Goal: Information Seeking & Learning: Learn about a topic

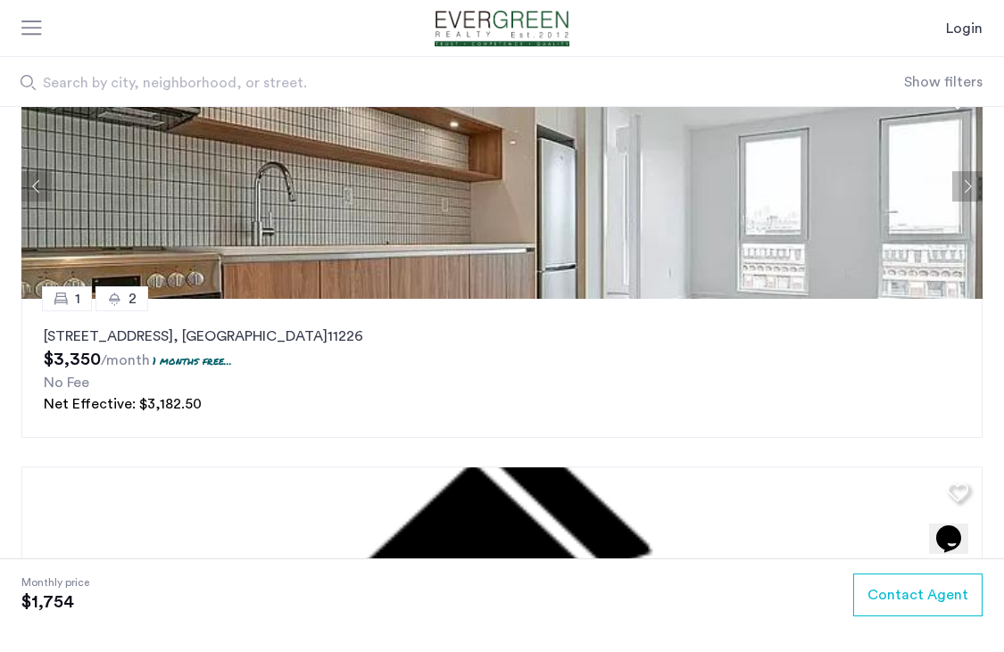
scroll to position [1999, 0]
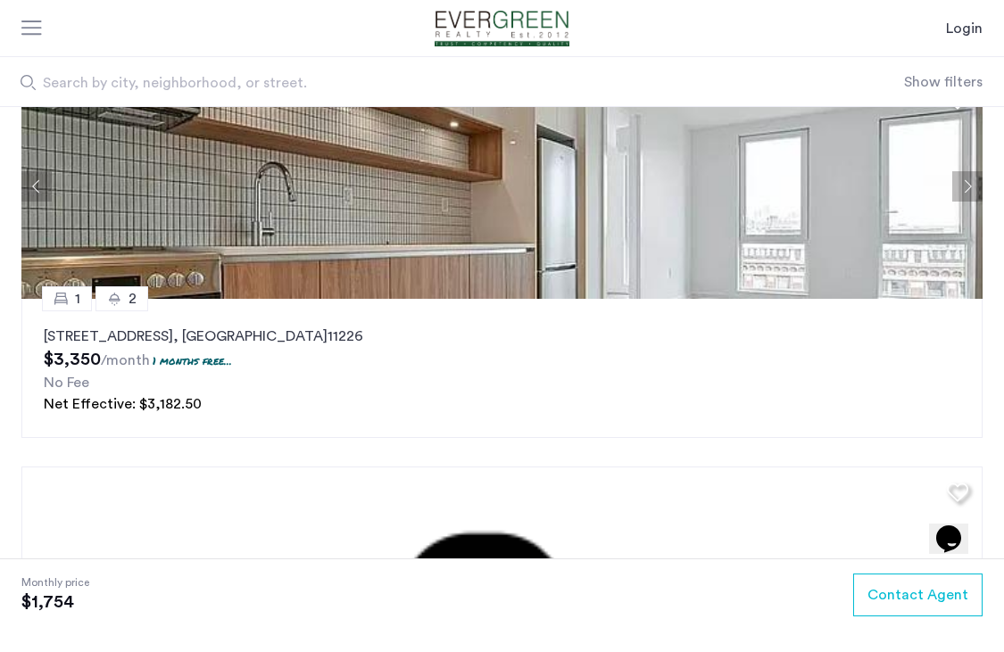
click at [335, 526] on img at bounding box center [501, 579] width 961 height 225
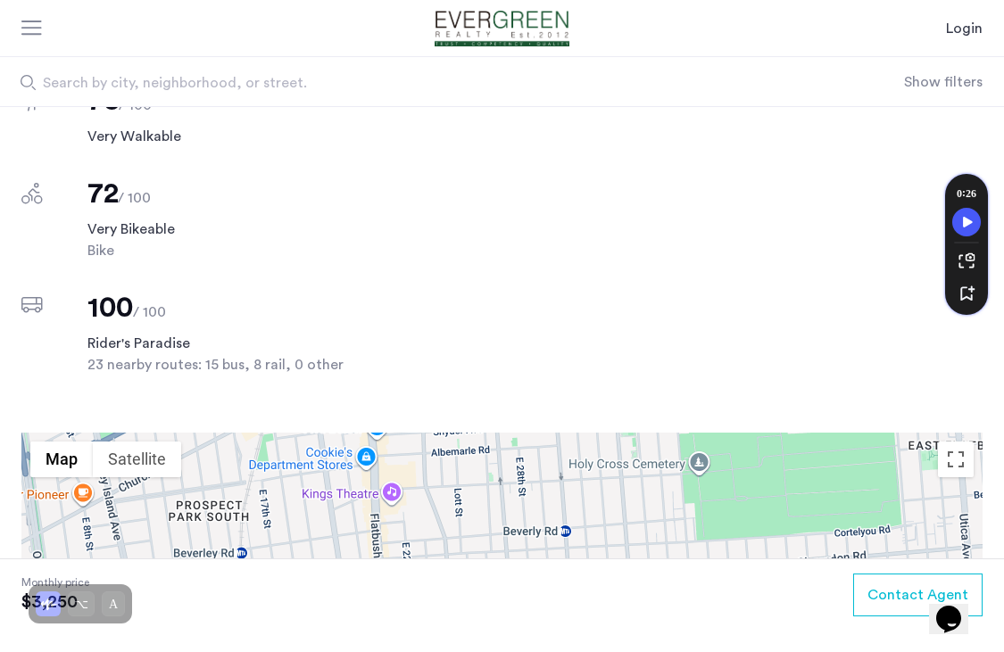
scroll to position [1285, 0]
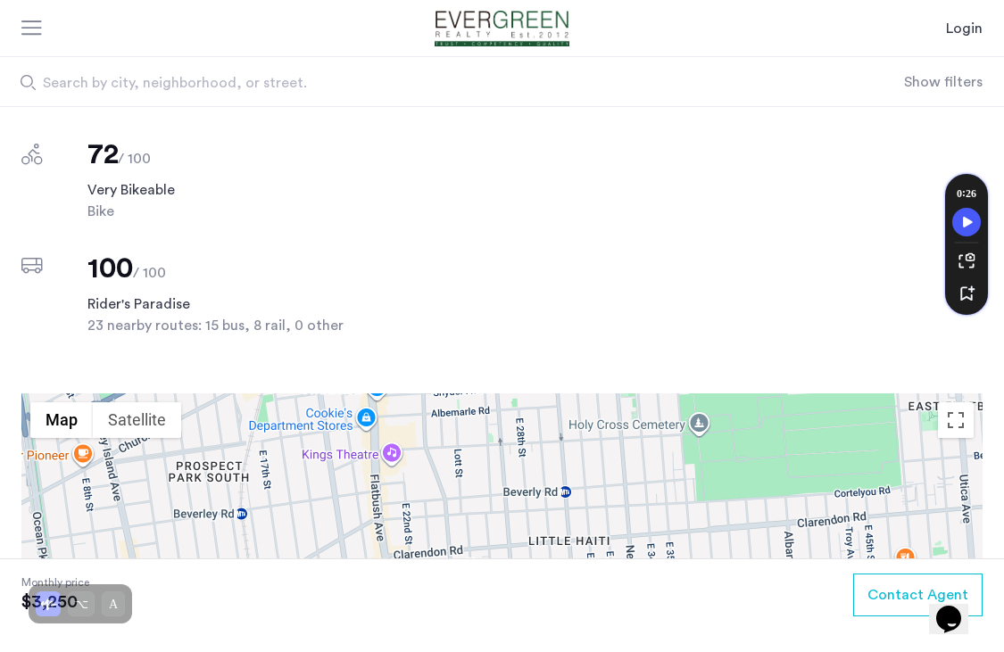
click at [523, 15] on img "Cazamio Logo" at bounding box center [502, 29] width 175 height 36
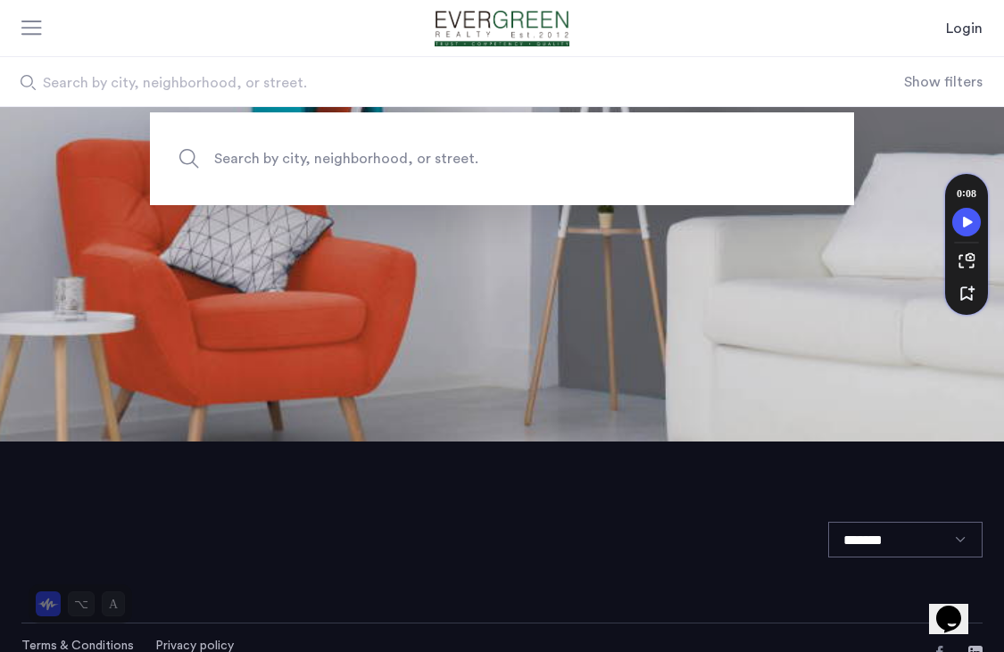
scroll to position [246, 0]
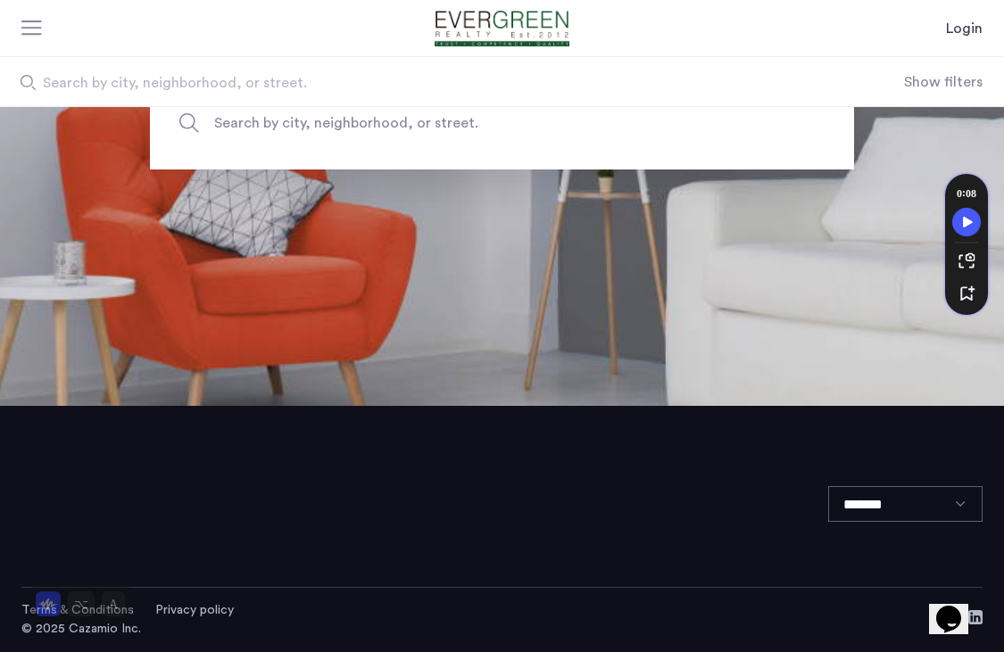
click at [38, 34] on div at bounding box center [32, 30] width 22 height 18
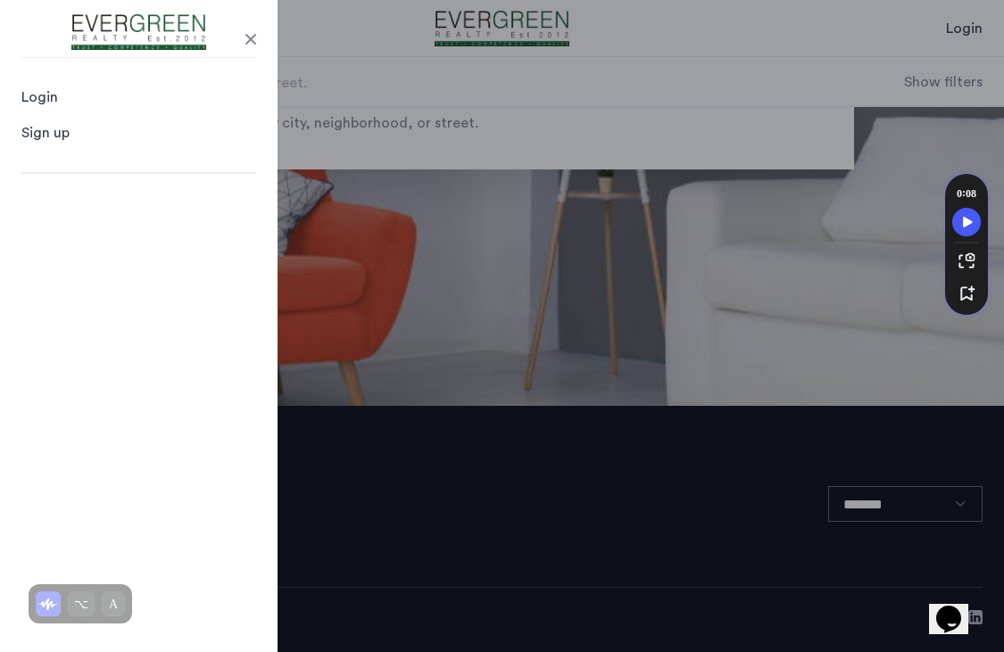
click at [43, 104] on div "Login" at bounding box center [39, 97] width 37 height 21
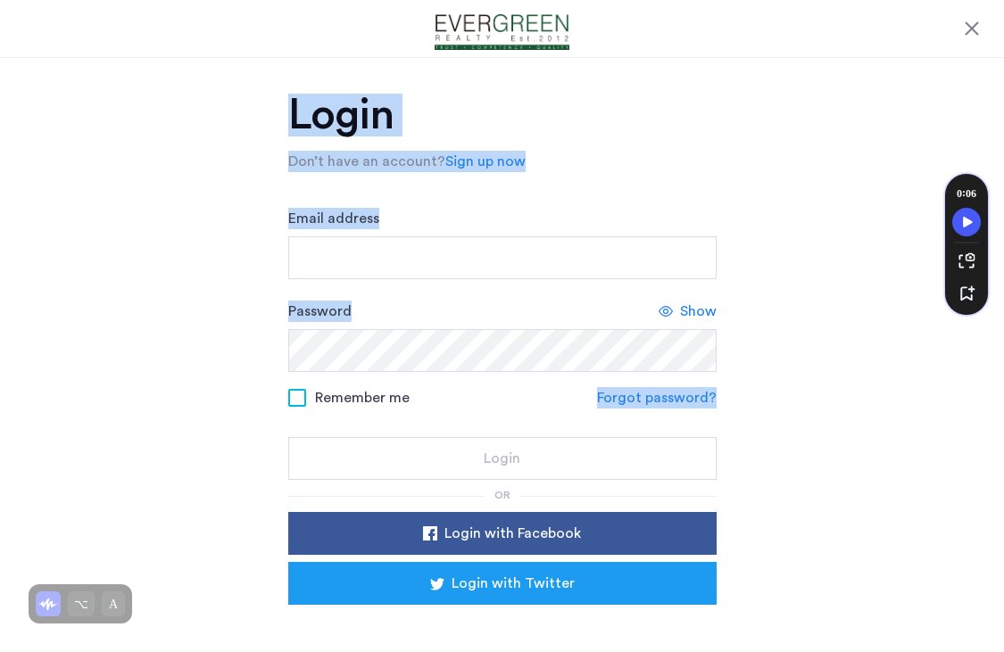
scroll to position [85, 0]
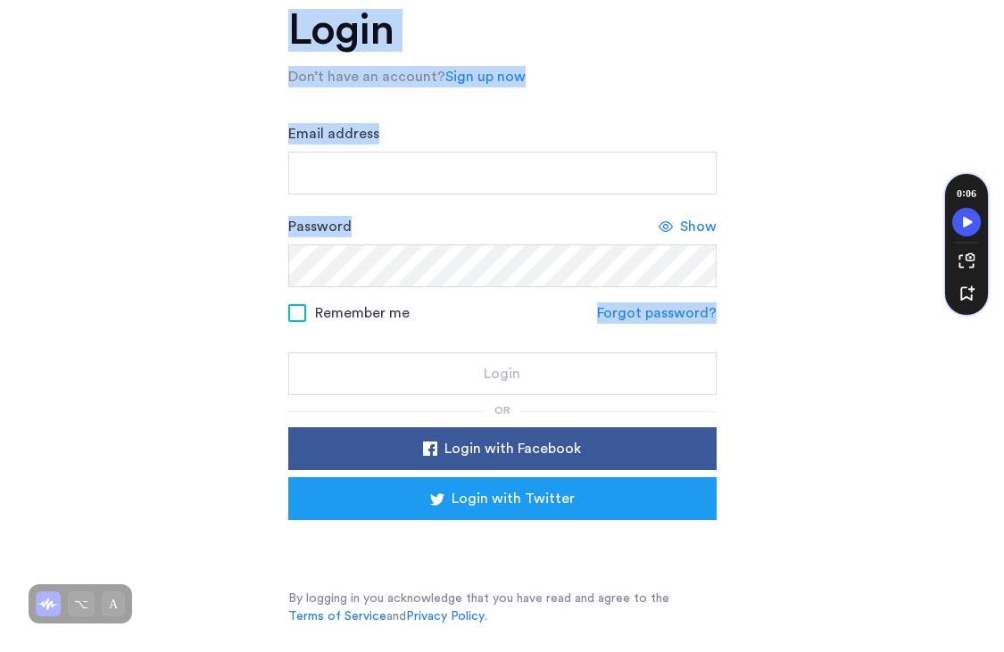
drag, startPoint x: 220, startPoint y: 468, endPoint x: 475, endPoint y: 330, distance: 289.9
click at [476, 334] on div "Login Don’t have an account? Sign up now Email address Password Show Remember m…" at bounding box center [502, 312] width 1004 height 680
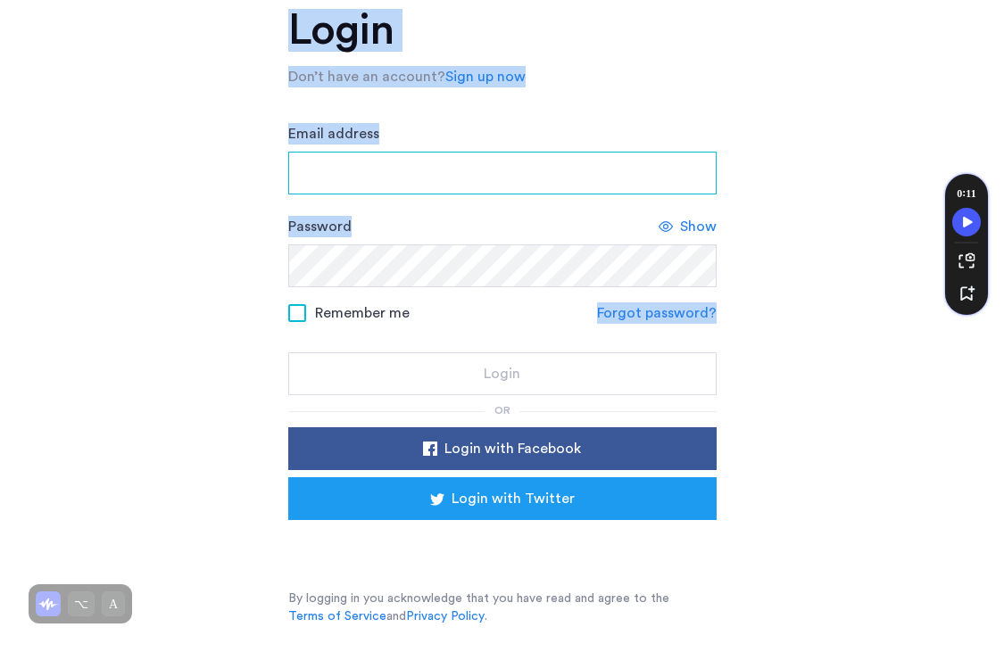
click at [342, 170] on input "Email address" at bounding box center [502, 173] width 428 height 43
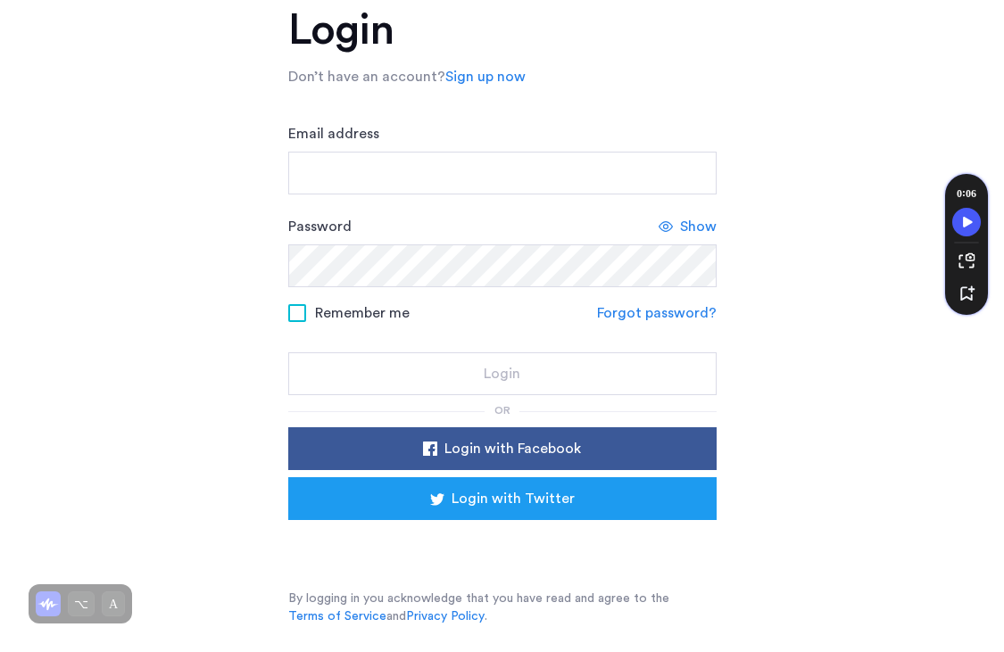
drag, startPoint x: 152, startPoint y: -60, endPoint x: 149, endPoint y: -141, distance: 81.3
click at [149, 0] on html "Close Login Don’t have an account? Sign up now Email address Password Show Reme…" at bounding box center [502, 241] width 1004 height 652
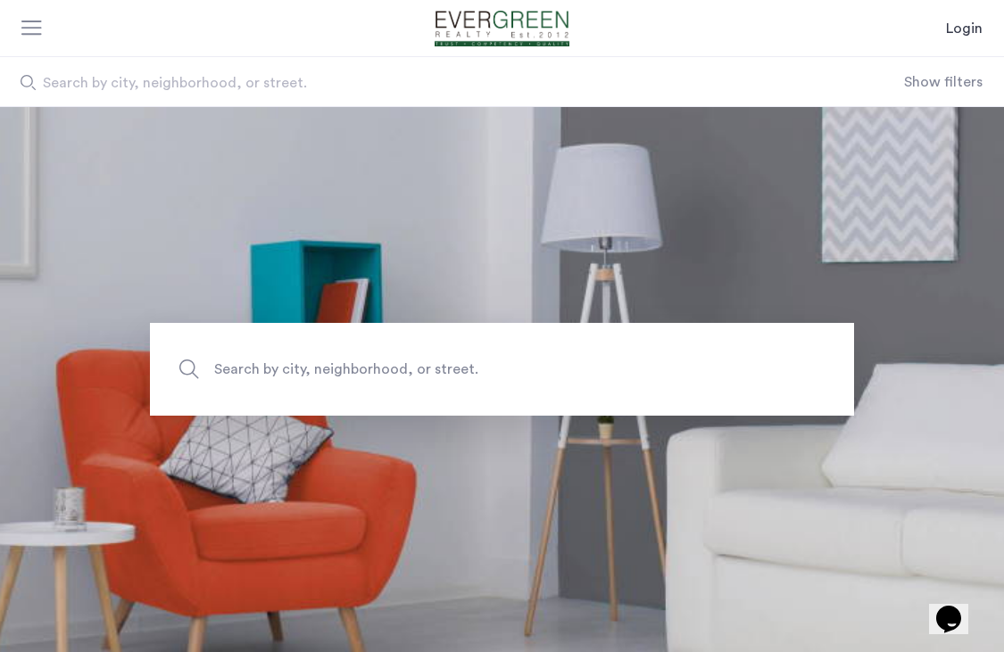
click at [40, 53] on div "Login" at bounding box center [502, 28] width 1004 height 57
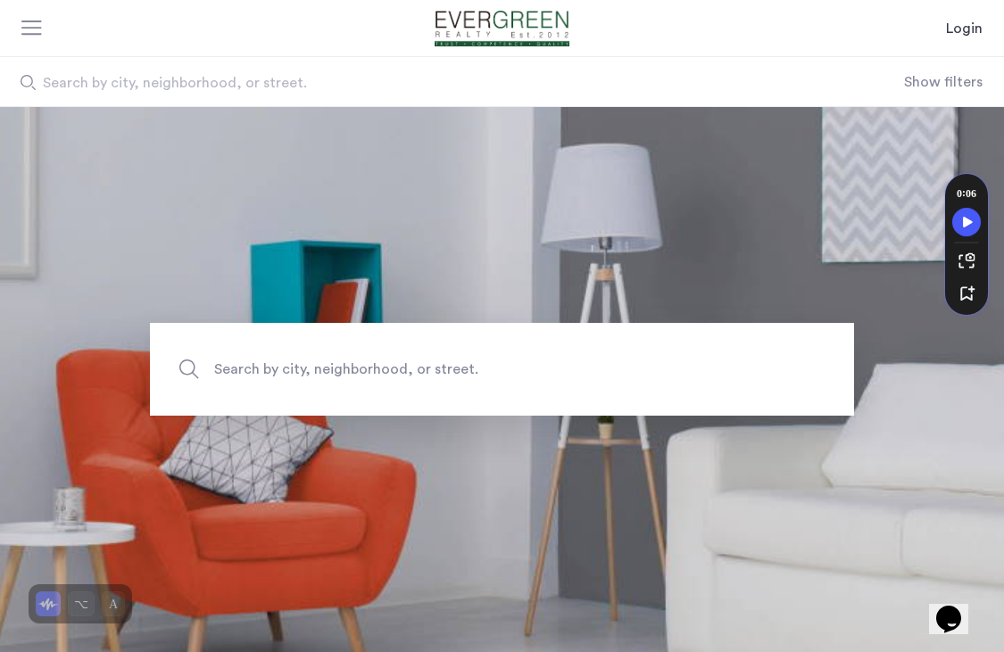
click at [150, 84] on span "Search by city, neighborhood, or street." at bounding box center [404, 82] width 723 height 21
click at [150, 84] on input "Search by city, neighborhood, or street." at bounding box center [452, 81] width 904 height 49
click at [934, 75] on button "Show filters" at bounding box center [943, 81] width 79 height 21
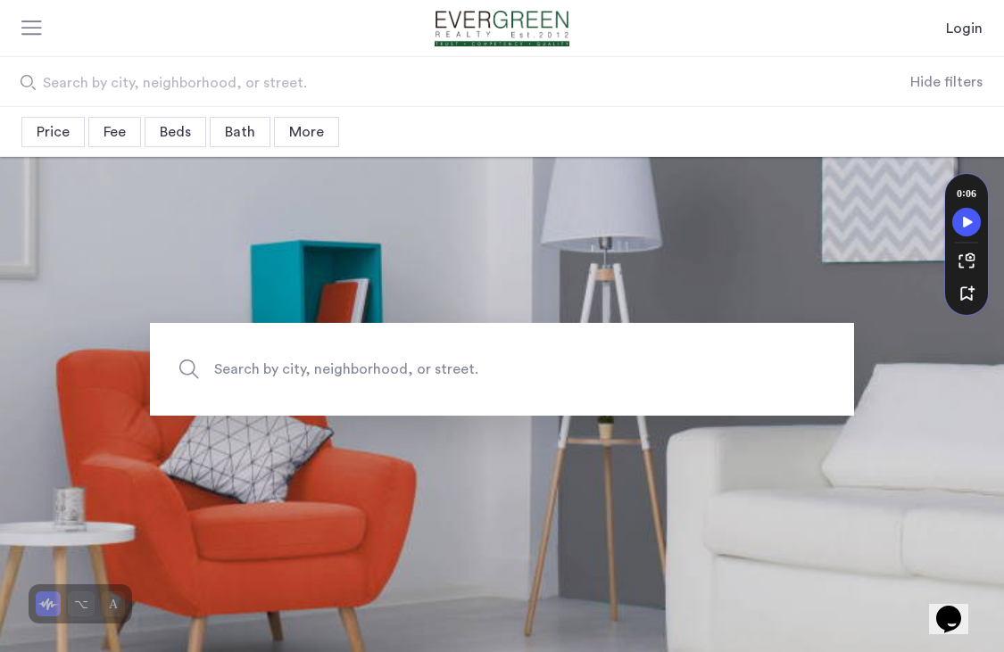
click at [59, 143] on div "Price" at bounding box center [52, 132] width 63 height 30
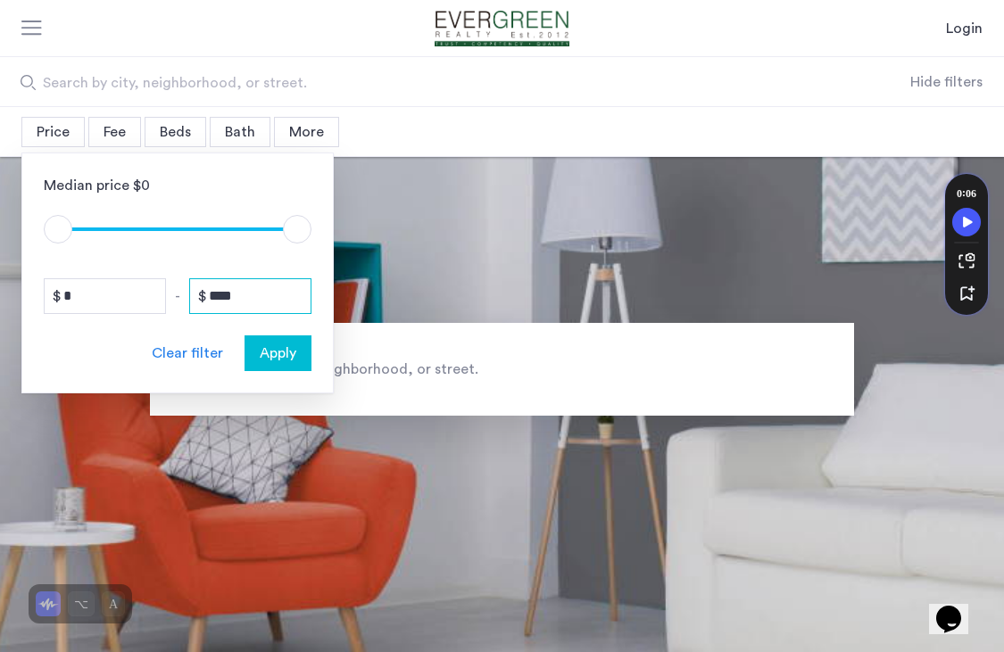
drag, startPoint x: 260, startPoint y: 303, endPoint x: 189, endPoint y: 301, distance: 70.6
click at [189, 301] on input "****" at bounding box center [250, 296] width 122 height 36
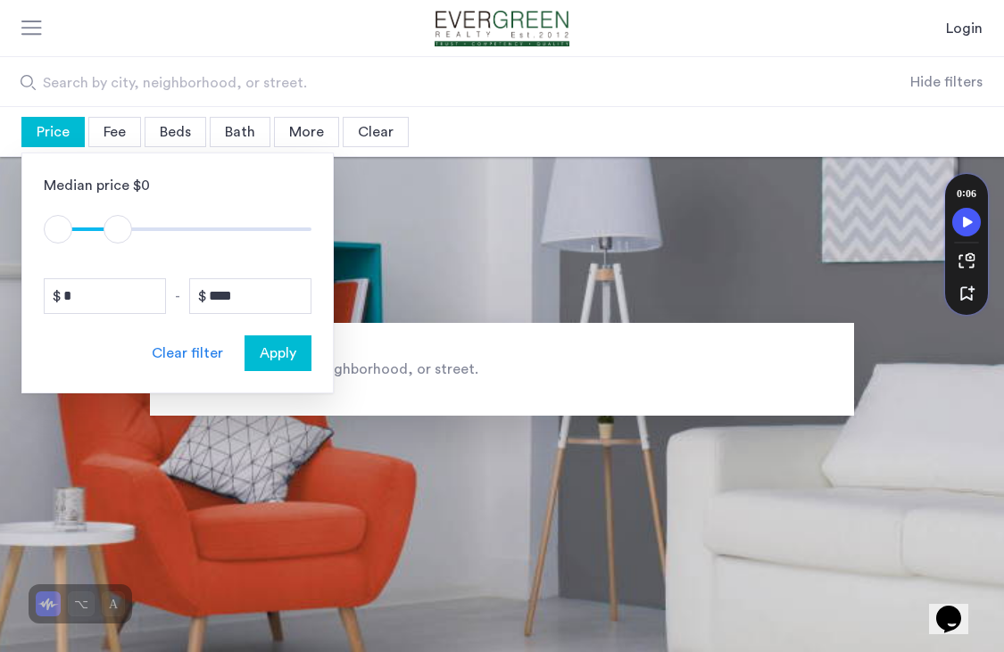
type input "****"
drag, startPoint x: 275, startPoint y: 230, endPoint x: 121, endPoint y: 228, distance: 153.5
click at [121, 228] on span "ngx-slider-max" at bounding box center [120, 229] width 29 height 29
click at [308, 353] on button "Apply" at bounding box center [278, 354] width 67 height 36
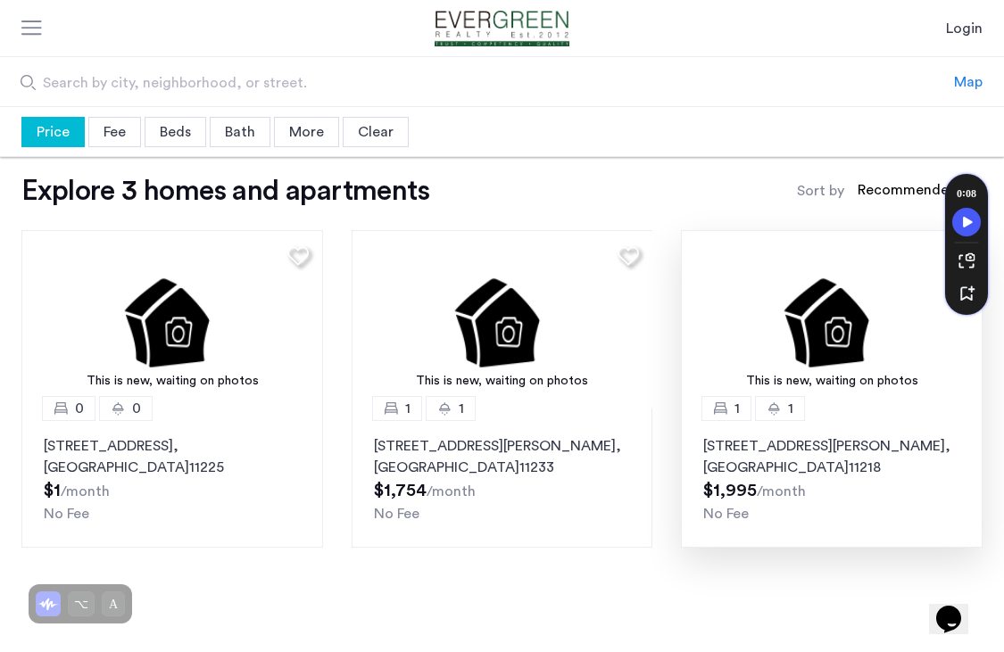
click at [852, 326] on img at bounding box center [832, 319] width 302 height 178
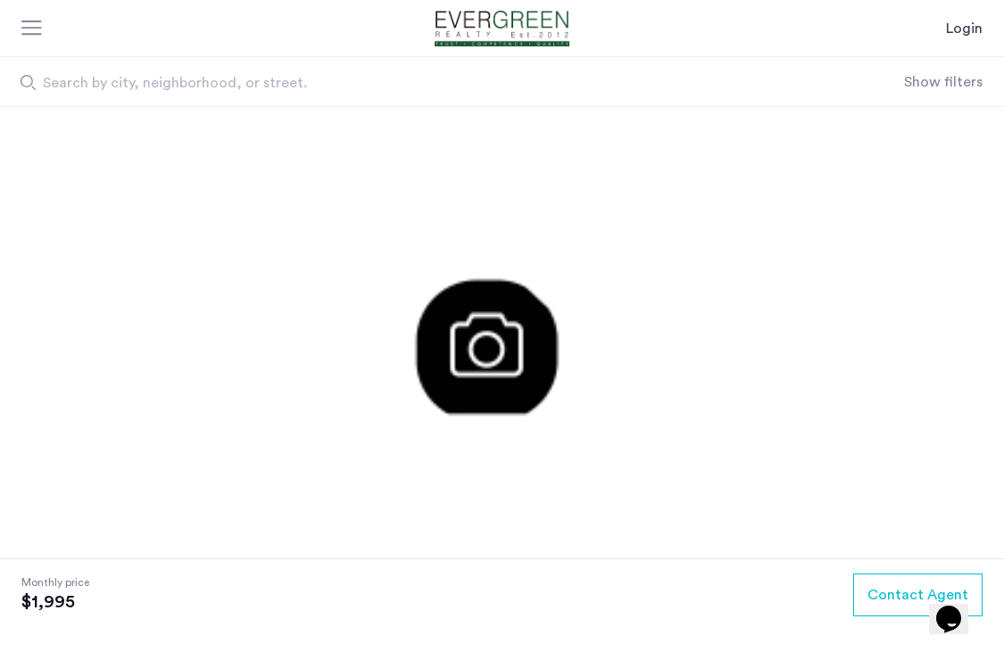
click at [279, 593] on section "Monthly price $1,995 Contact Agent" at bounding box center [502, 606] width 1004 height 94
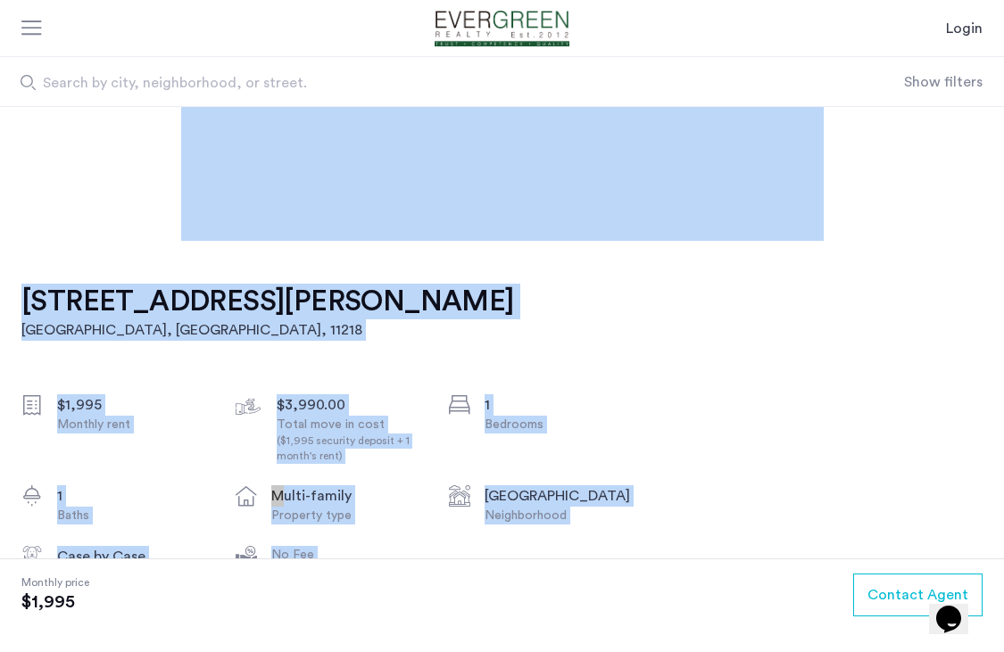
scroll to position [278, 0]
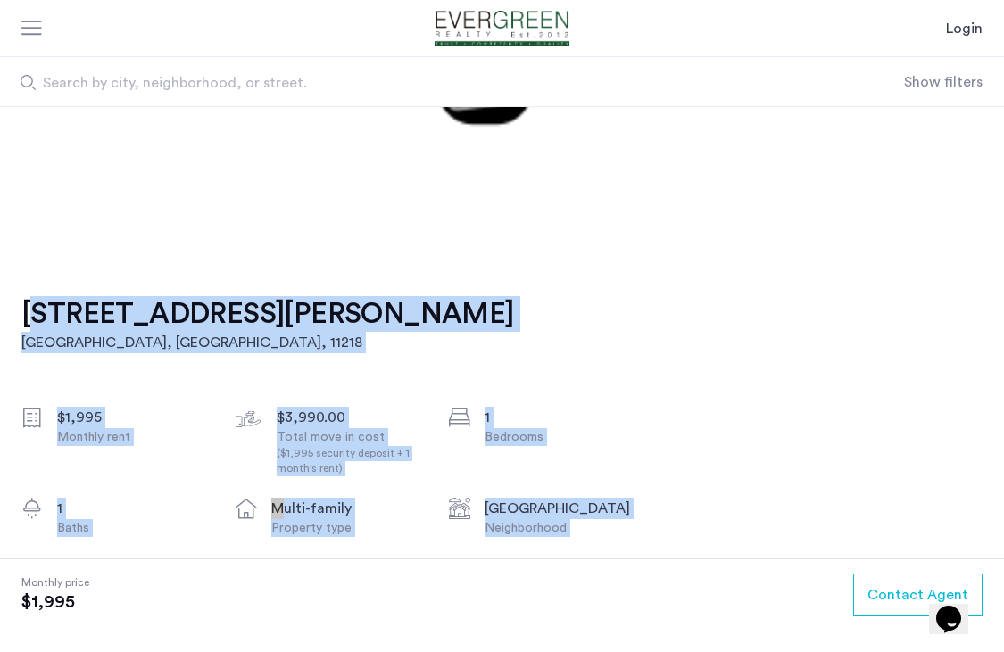
drag, startPoint x: 358, startPoint y: 401, endPoint x: 494, endPoint y: 286, distance: 177.9
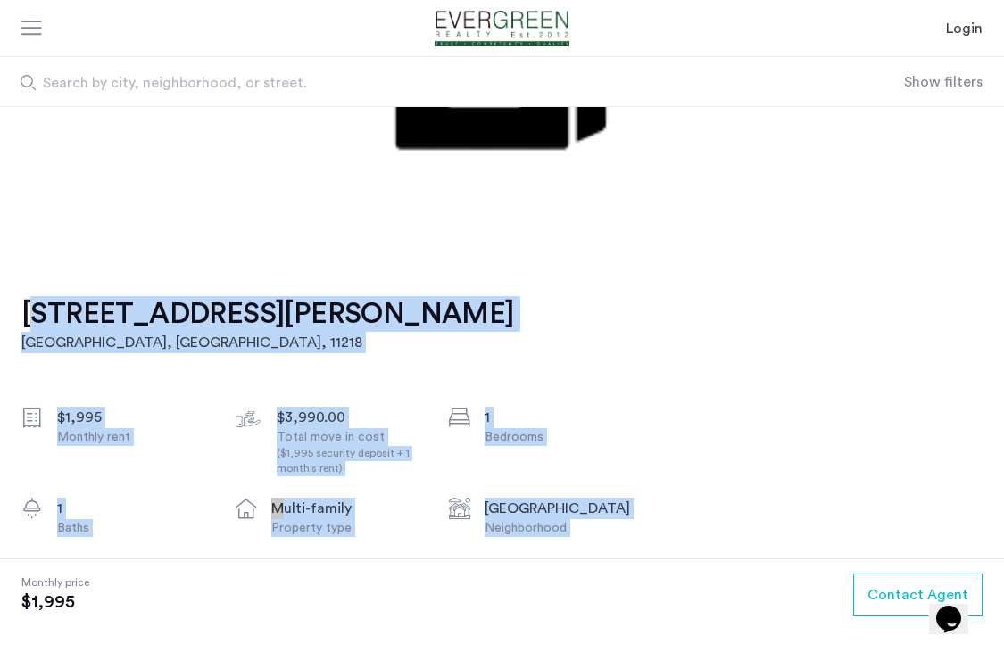
click at [496, 286] on div "824 McDonald Avenue, Unit 2F Brooklyn, NY , 11218 $1,995 Monthly rent $3,990.00…" at bounding box center [327, 580] width 613 height 655
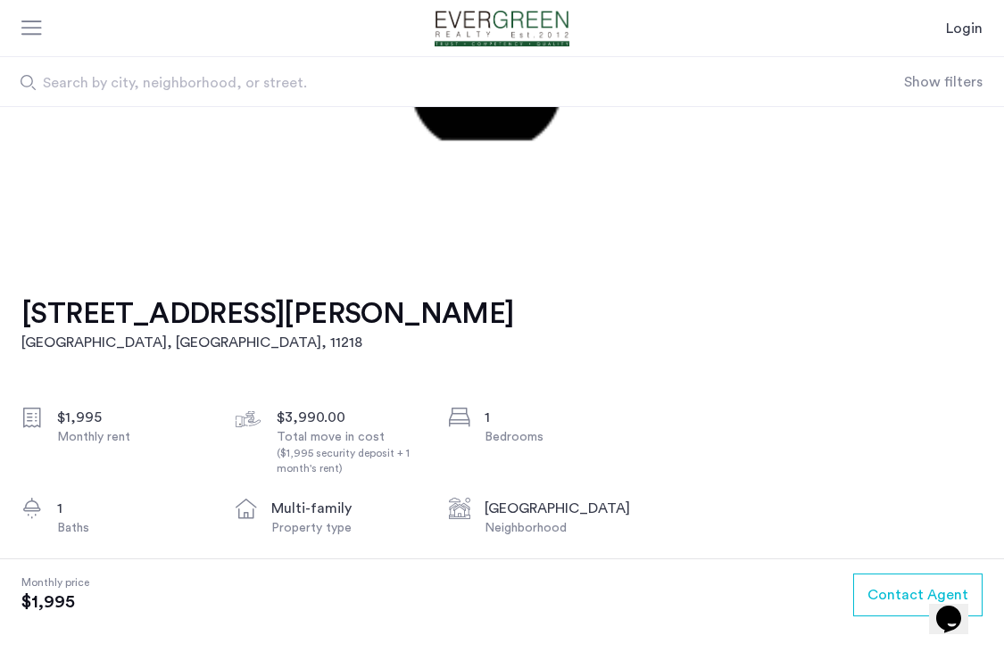
click at [432, 307] on div "824 McDonald Avenue, Unit 2F Brooklyn, NY , 11218 $1,995 Monthly rent $3,990.00…" at bounding box center [327, 580] width 613 height 655
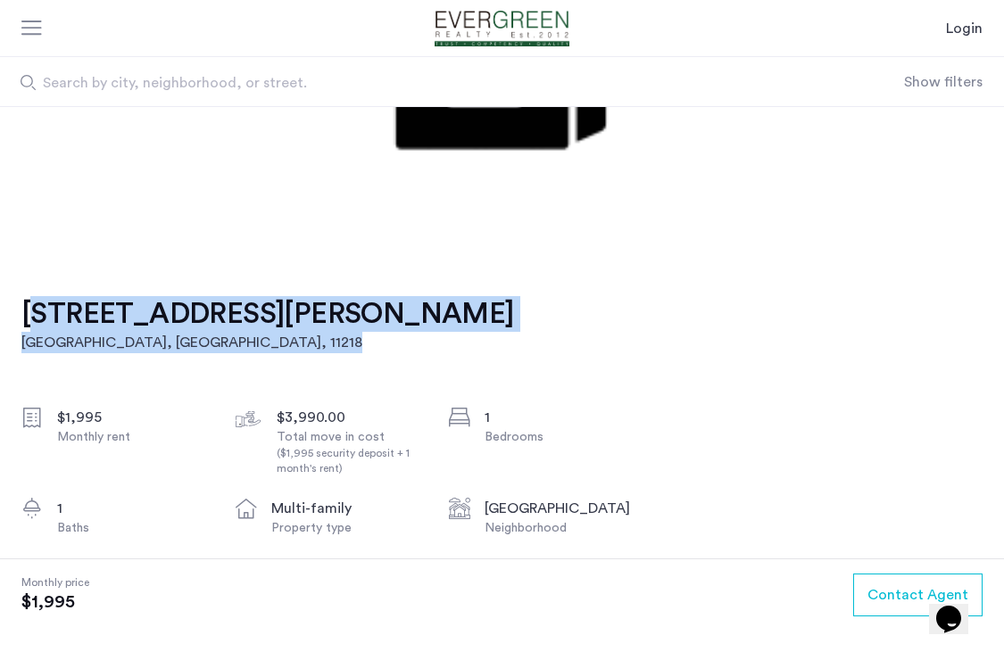
drag, startPoint x: 412, startPoint y: 314, endPoint x: -2, endPoint y: 321, distance: 414.2
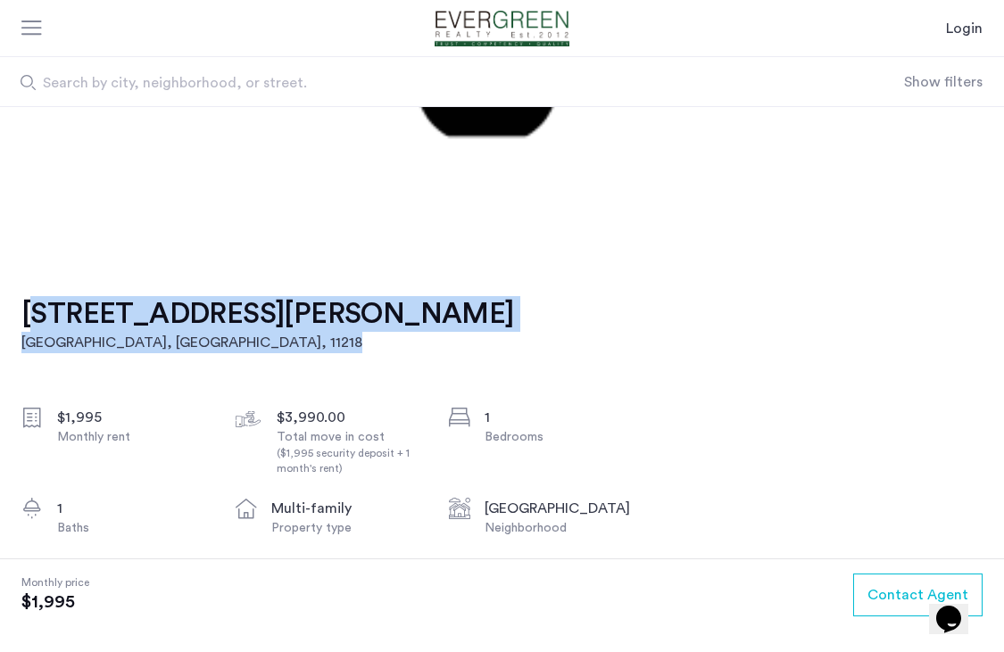
click at [0, 321] on html "Login Login Sign up Search by city, neighborhood, or street. Show filters Price…" at bounding box center [502, 48] width 1004 height 652
